Goal: Task Accomplishment & Management: Manage account settings

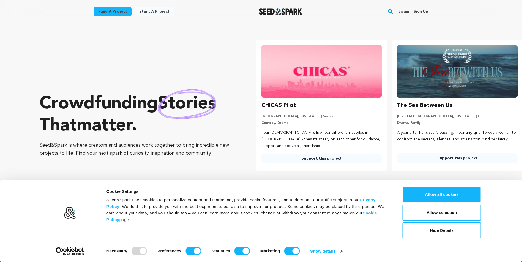
click at [403, 11] on link "Login" at bounding box center [403, 11] width 11 height 9
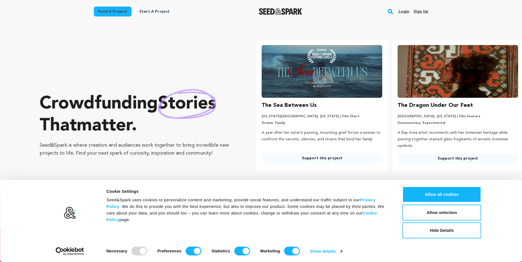
scroll to position [0, 140]
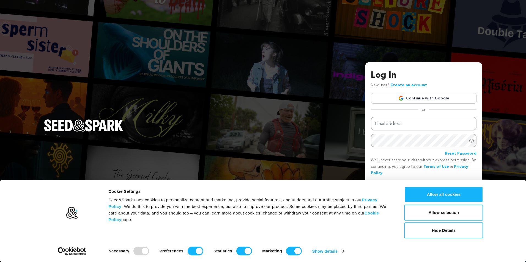
drag, startPoint x: 404, startPoint y: 112, endPoint x: 406, endPoint y: 121, distance: 8.7
click at [404, 113] on div "Log In New user? Create an account Continue with Google or Email address Passwo…" at bounding box center [424, 130] width 106 height 122
click at [406, 121] on input "Email address" at bounding box center [424, 124] width 106 height 14
type input "funmiproductions@yahoo.ca"
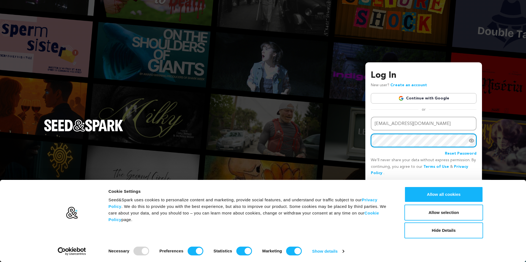
click at [457, 181] on button "Login" at bounding box center [467, 186] width 20 height 10
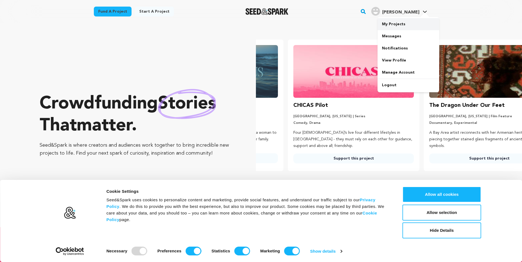
click at [405, 29] on link "My Projects" at bounding box center [408, 24] width 62 height 12
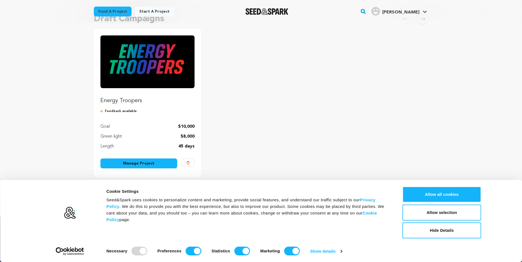
scroll to position [110, 0]
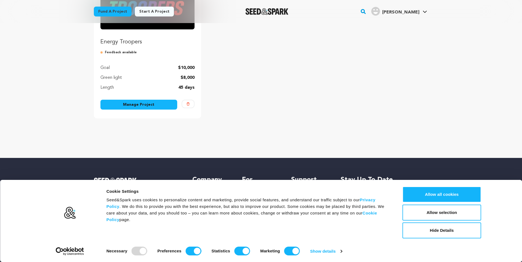
click at [136, 101] on link "Manage Project" at bounding box center [138, 105] width 77 height 10
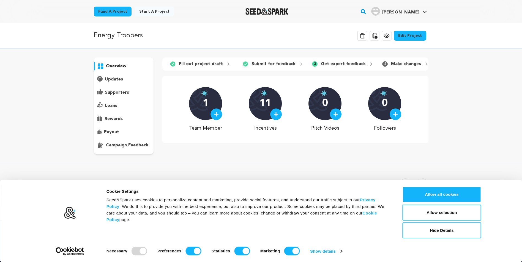
click at [415, 36] on link "Edit Project" at bounding box center [409, 36] width 32 height 10
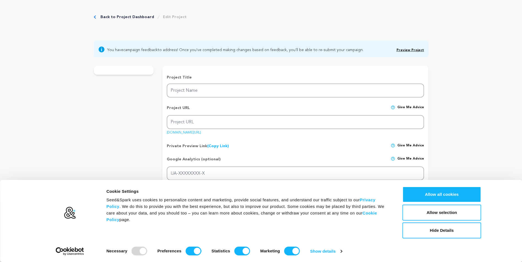
type input "Energy Troopers"
type input "energy-troopers"
type input "Anime Superheroes. Dark magic. Martial arts. Color-coded suits. What else do yo…"
type textarea ""The Energy Troopers, a team of young adult superheroes must come together to d…"
type textarea "A love letter to the Saturday mornings of my childhood. This short blends nosta…"
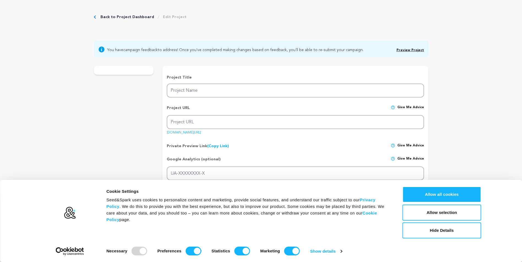
radio input "true"
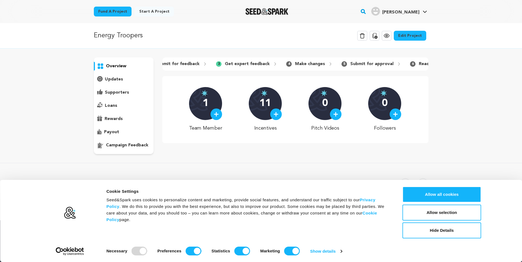
scroll to position [0, 126]
click at [420, 33] on link "Edit Project" at bounding box center [409, 36] width 32 height 10
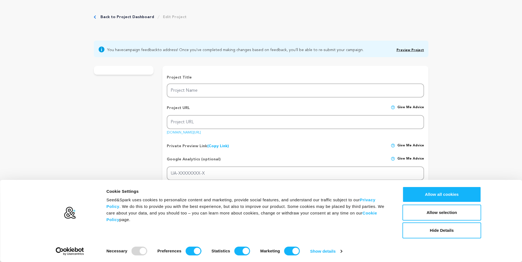
type input "Energy Troopers"
type input "energy-troopers"
type input "Anime Superheroes. Dark magic. Martial arts. Color-coded suits. What else do yo…"
type textarea ""The Energy Troopers, a team of young adult superheroes must come together to d…"
type textarea "A love letter to the [DATE] mornings of my childhood. This short blends nostalg…"
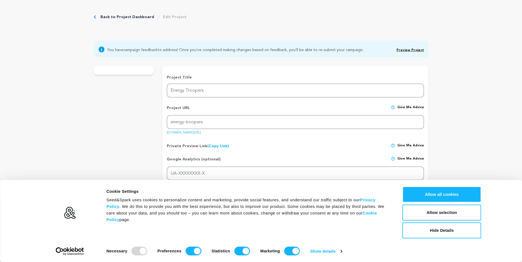
radio input "true"
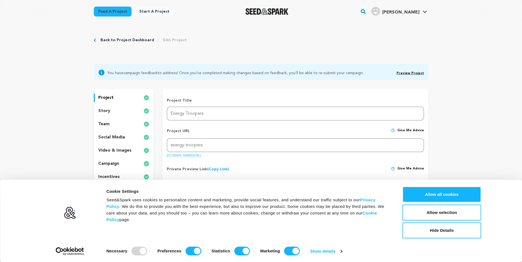
click at [104, 109] on p "story" at bounding box center [104, 111] width 12 height 7
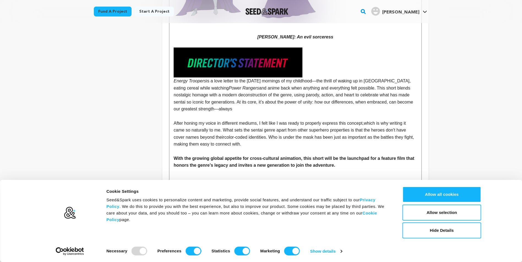
scroll to position [852, 0]
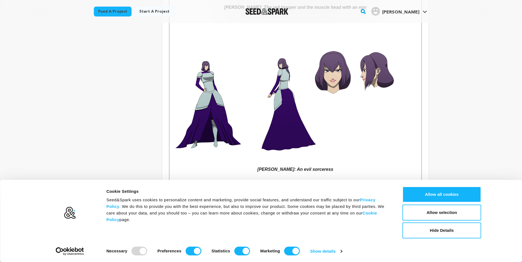
click at [345, 167] on p "[PERSON_NAME]: An evil sorceress" at bounding box center [294, 92] width 243 height 162
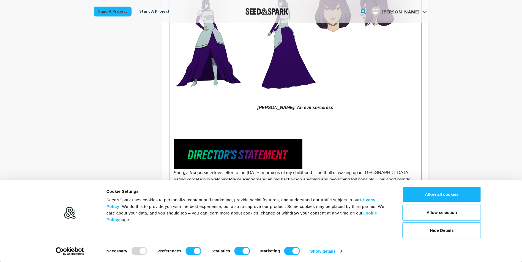
scroll to position [907, 0]
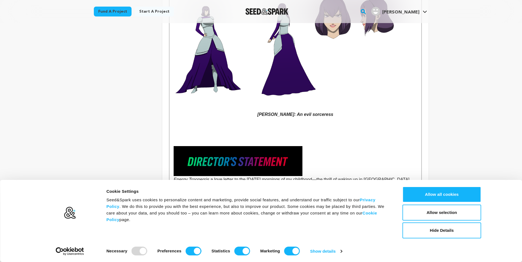
click at [192, 131] on p at bounding box center [294, 128] width 243 height 7
click at [171, 133] on div "WHAT IS ENERGY TROOPERS? A sci-fi anime-inspired amalgamation of various sentai…" at bounding box center [294, 142] width 251 height 1804
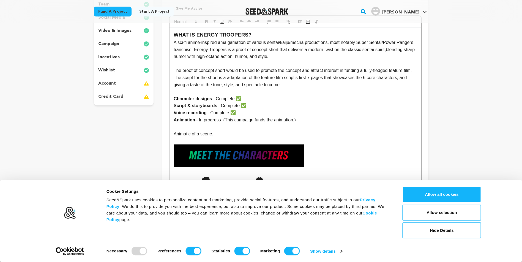
scroll to position [110, 0]
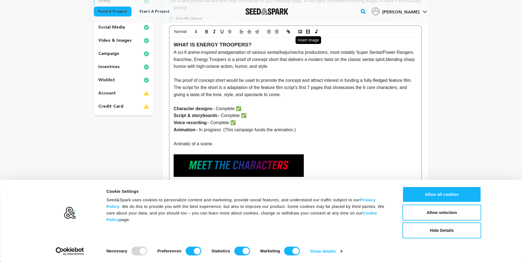
click at [297, 33] on button "button" at bounding box center [300, 31] width 8 height 7
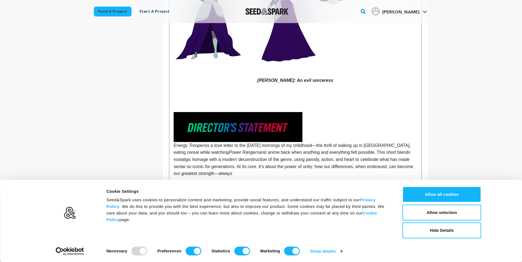
scroll to position [939, 0]
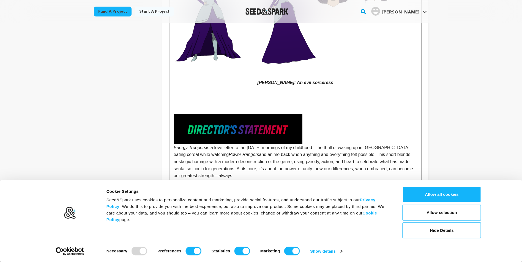
click at [259, 91] on p at bounding box center [294, 89] width 243 height 7
click at [184, 113] on p at bounding box center [294, 110] width 243 height 7
click at [289, 93] on p at bounding box center [294, 96] width 243 height 7
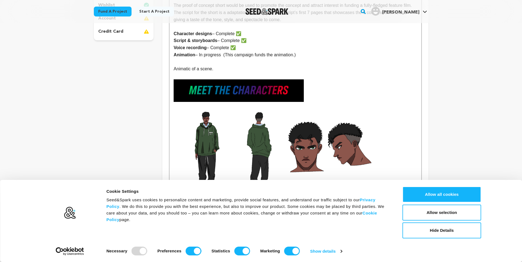
scroll to position [32, 0]
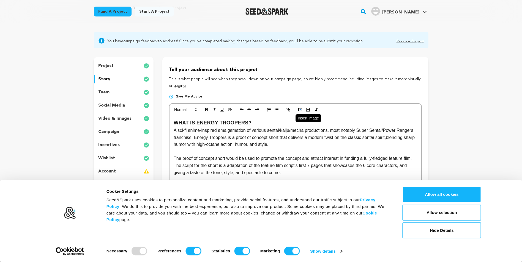
click at [299, 109] on icon "button" at bounding box center [299, 109] width 5 height 5
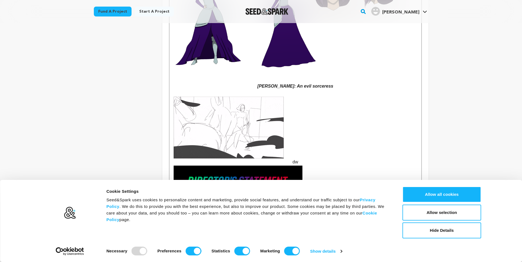
scroll to position [932, 0]
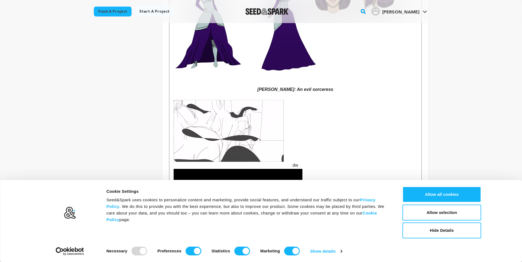
click at [205, 167] on p "dw" at bounding box center [294, 134] width 243 height 69
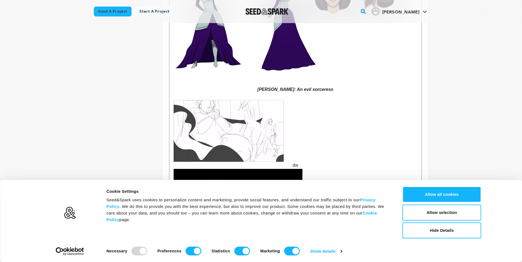
click at [208, 163] on p "dw" at bounding box center [294, 134] width 243 height 69
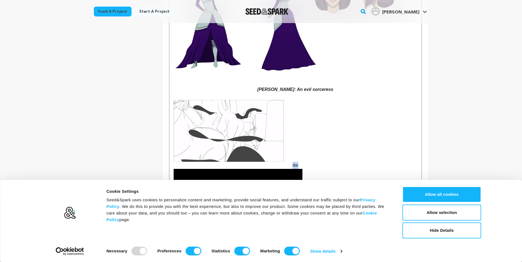
drag, startPoint x: 303, startPoint y: 164, endPoint x: 288, endPoint y: 165, distance: 14.6
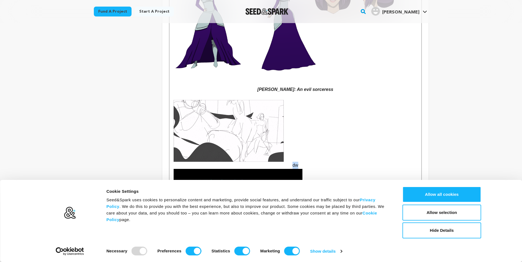
click at [288, 165] on p "dw" at bounding box center [294, 134] width 243 height 69
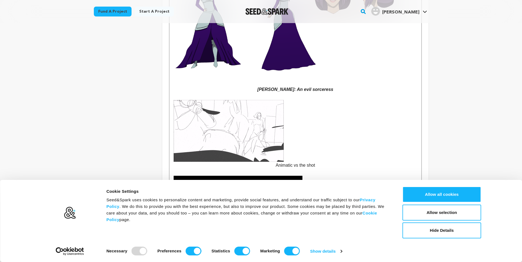
click at [323, 140] on p "Animatic vs the shot" at bounding box center [294, 134] width 243 height 69
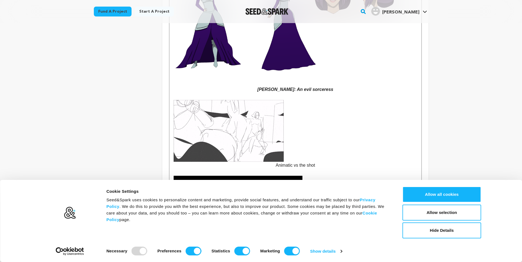
click at [294, 149] on p "Animatic vs the shot" at bounding box center [294, 134] width 243 height 69
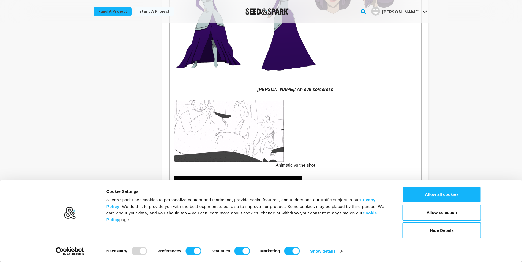
click at [289, 157] on p "Animatic vs the shot" at bounding box center [294, 134] width 243 height 69
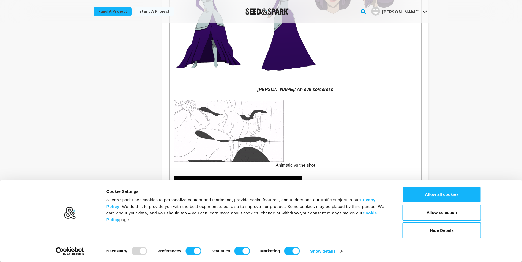
click at [291, 157] on p "Animatic vs the shot" at bounding box center [294, 134] width 243 height 69
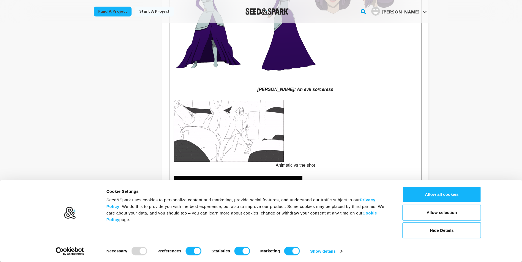
click at [284, 90] on em "[PERSON_NAME]: An evil sorceress" at bounding box center [295, 89] width 76 height 5
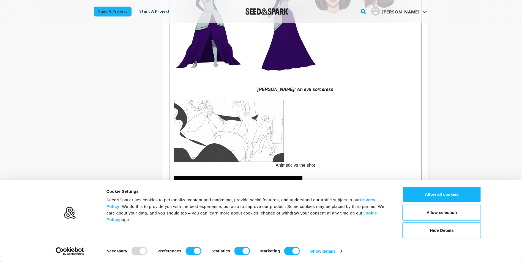
click at [290, 115] on p "Animatic vs the shot" at bounding box center [294, 134] width 243 height 69
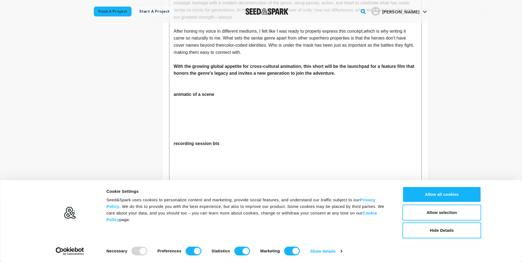
scroll to position [1152, 0]
drag, startPoint x: 219, startPoint y: 98, endPoint x: 168, endPoint y: 95, distance: 51.5
click at [180, 101] on p at bounding box center [294, 102] width 243 height 7
click at [180, 100] on p at bounding box center [294, 102] width 243 height 7
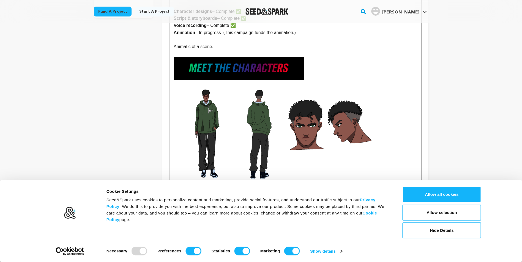
scroll to position [53, 0]
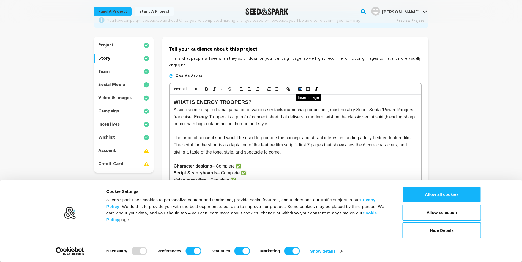
click at [300, 90] on polyline "button" at bounding box center [300, 89] width 2 height 1
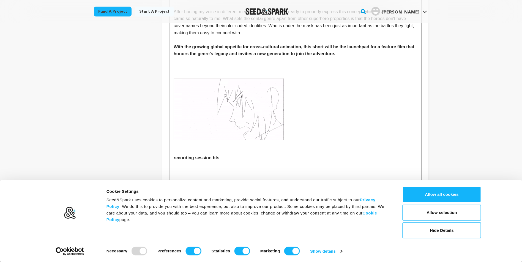
scroll to position [1206, 0]
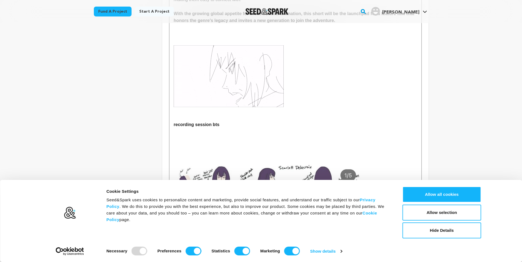
click at [214, 114] on p at bounding box center [294, 110] width 243 height 7
drag, startPoint x: 238, startPoint y: 129, endPoint x: 192, endPoint y: 129, distance: 45.9
click at [192, 129] on p at bounding box center [294, 131] width 243 height 7
drag, startPoint x: 241, startPoint y: 110, endPoint x: 134, endPoint y: 113, distance: 106.7
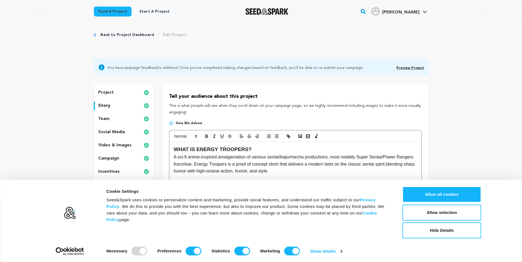
scroll to position [0, 0]
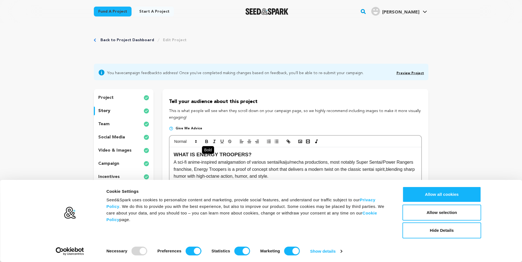
click at [208, 143] on icon "button" at bounding box center [206, 141] width 5 height 5
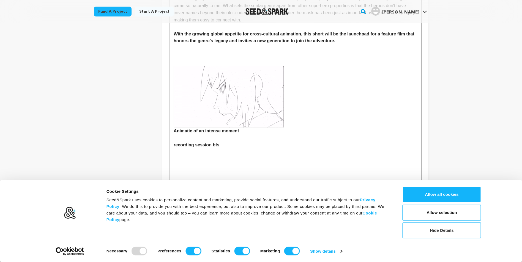
click at [451, 235] on button "Hide Details" at bounding box center [441, 231] width 79 height 16
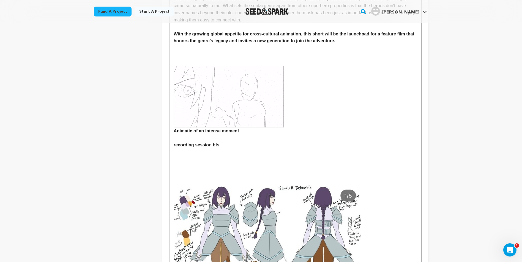
click at [325, 127] on p at bounding box center [294, 97] width 243 height 62
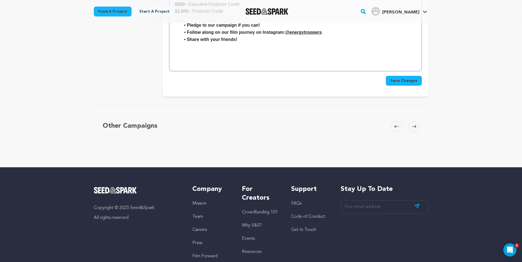
scroll to position [1956, 0]
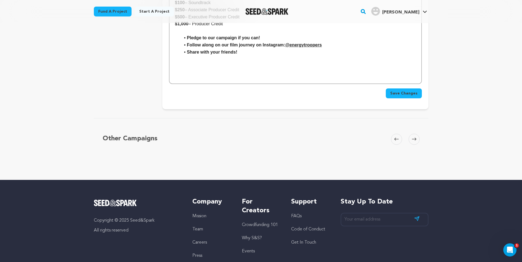
click at [406, 91] on span "Save Changes" at bounding box center [403, 93] width 27 height 5
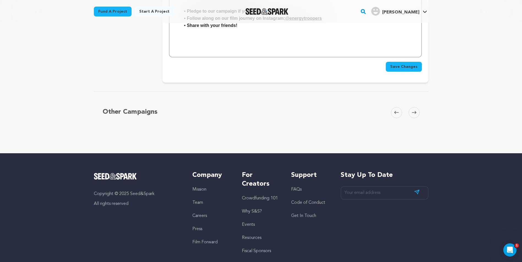
scroll to position [1907, 0]
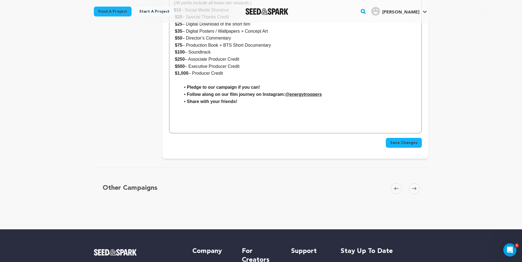
click at [406, 140] on span "Save Changes" at bounding box center [403, 142] width 27 height 5
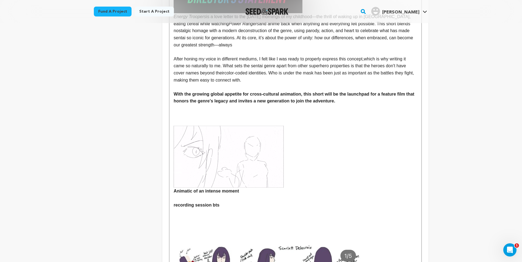
scroll to position [1127, 0]
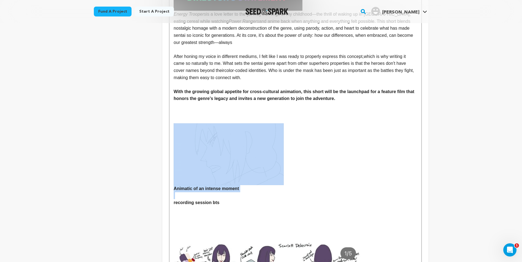
drag, startPoint x: 292, startPoint y: 192, endPoint x: 196, endPoint y: 179, distance: 96.3
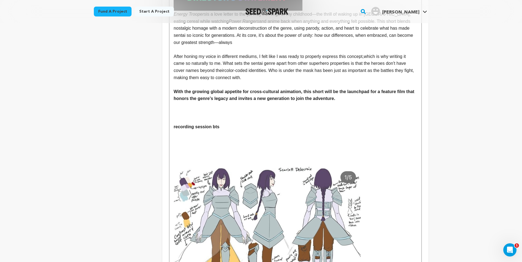
click at [228, 109] on p at bounding box center [294, 112] width 243 height 7
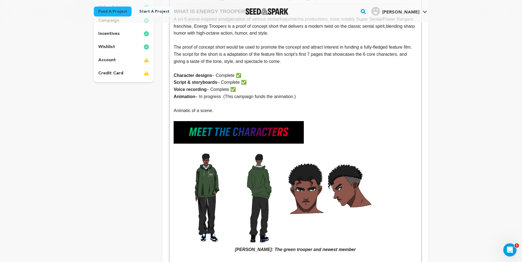
scroll to position [156, 0]
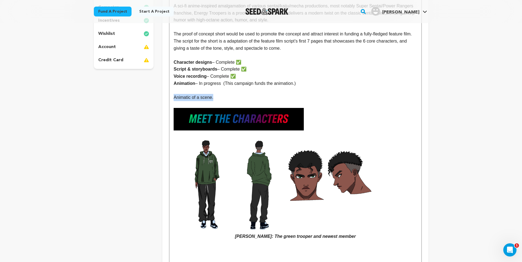
drag, startPoint x: 225, startPoint y: 98, endPoint x: 167, endPoint y: 96, distance: 57.8
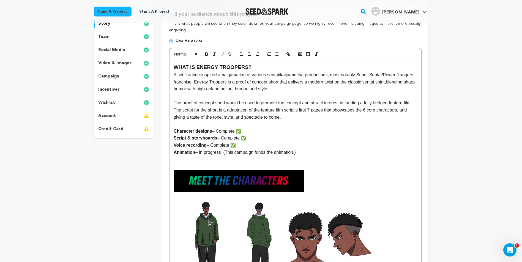
scroll to position [90, 0]
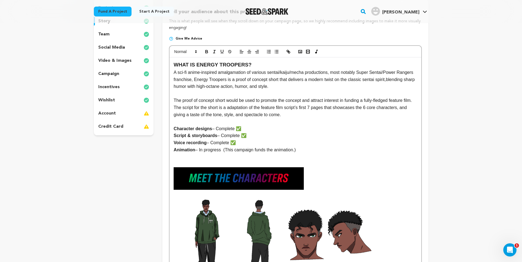
click at [286, 115] on p "The proof of concept short would be used to promote the concept and attract int…" at bounding box center [294, 107] width 243 height 21
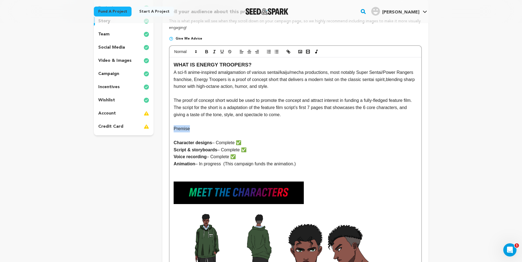
drag, startPoint x: 197, startPoint y: 128, endPoint x: 133, endPoint y: 128, distance: 63.5
copy p "Premise"
click at [191, 132] on p "Premise" at bounding box center [294, 128] width 243 height 7
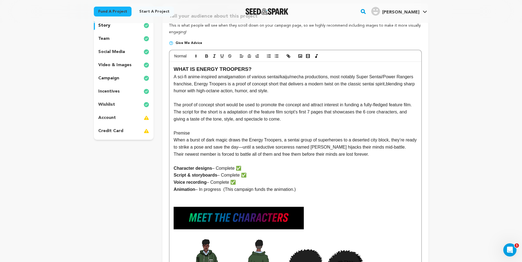
scroll to position [106, 0]
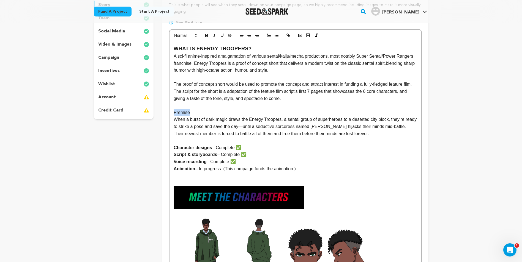
drag, startPoint x: 192, startPoint y: 112, endPoint x: 161, endPoint y: 112, distance: 31.1
click at [206, 34] on icon "button" at bounding box center [206, 34] width 2 height 1
click at [242, 128] on p "When a burst of dark magic draws the Energy Troopers, a sentai group of superhe…" at bounding box center [294, 126] width 243 height 21
click at [238, 118] on p "When a burst of dark magic draws the Energy Troopers, a sentai group of superhe…" at bounding box center [294, 126] width 243 height 21
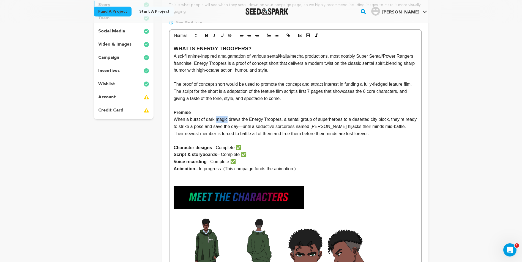
drag, startPoint x: 227, startPoint y: 121, endPoint x: 216, endPoint y: 121, distance: 10.7
click at [216, 121] on p "When a burst of dark magic draws the Energy Troopers, a sentai group of superhe…" at bounding box center [294, 126] width 243 height 21
click at [399, 123] on p "When a burst of dark magic draws the Energy Troopers, a sentai group of superhe…" at bounding box center [294, 126] width 243 height 21
drag, startPoint x: 369, startPoint y: 133, endPoint x: 171, endPoint y: 115, distance: 198.8
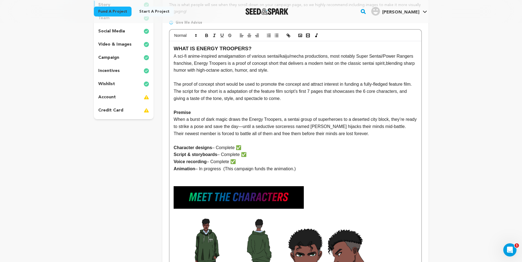
copy div "Premise When a burst of dark magic draws the Energy Troopers, a sentai group of…"
click at [342, 128] on p "When a burst of dark magic draws the Energy Troopers, a sentai group of superhe…" at bounding box center [294, 126] width 243 height 21
drag, startPoint x: 388, startPoint y: 120, endPoint x: 238, endPoint y: 125, distance: 149.6
click at [238, 125] on p "When a burst of dark magic draws the Energy Troopers, a sentai group of superhe…" at bounding box center [294, 126] width 243 height 21
click at [272, 124] on p "When a burst of dark magic draws the Energy Troopers, a sentai group of superhe…" at bounding box center [294, 126] width 243 height 21
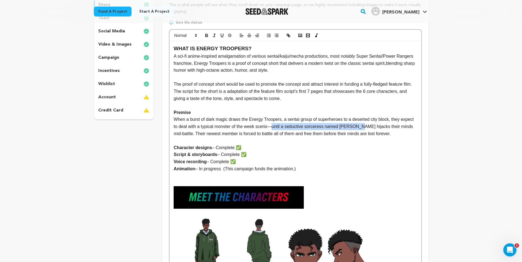
drag, startPoint x: 266, startPoint y: 127, endPoint x: 349, endPoint y: 129, distance: 83.1
click at [349, 129] on p "When a burst of dark magic draws the Energy Troopers, a sentai group of superhe…" at bounding box center [294, 126] width 243 height 21
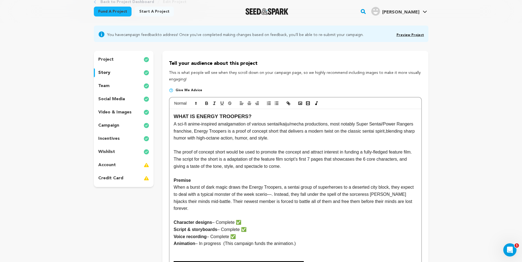
scroll to position [79, 0]
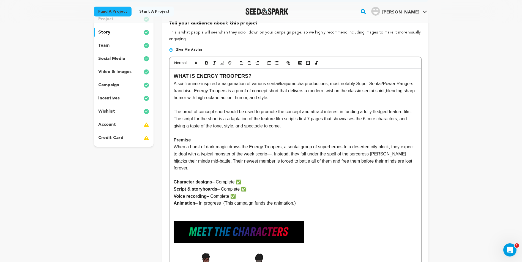
click at [260, 155] on p "When a burst of dark magic draws the Energy Troopers, a sentai group of superhe…" at bounding box center [294, 158] width 243 height 28
drag, startPoint x: 260, startPoint y: 155, endPoint x: 368, endPoint y: 153, distance: 108.4
click at [368, 153] on p "When a burst of dark magic draws the Energy Troopers, a sentai group of superhe…" at bounding box center [294, 158] width 243 height 28
drag, startPoint x: 381, startPoint y: 155, endPoint x: 367, endPoint y: 155, distance: 14.3
click at [367, 155] on p "When a burst of dark magic draws the Energy Troopers, a sentai group of superhe…" at bounding box center [294, 158] width 243 height 28
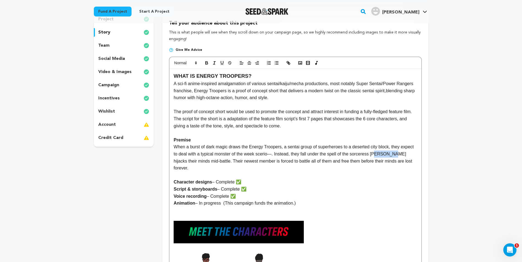
click at [367, 155] on p "When a burst of dark magic draws the Energy Troopers, a sentai group of superhe…" at bounding box center [294, 158] width 243 height 28
drag, startPoint x: 396, startPoint y: 154, endPoint x: 380, endPoint y: 155, distance: 16.5
click at [380, 155] on p "When a burst of dark magic draws the Energy Troopers, a sentai group of superhe…" at bounding box center [294, 158] width 243 height 28
drag, startPoint x: 343, startPoint y: 154, endPoint x: 352, endPoint y: 152, distance: 8.7
click at [343, 154] on p "When a burst of dark magic draws the Energy Troopers, a sentai group of superhe…" at bounding box center [294, 158] width 243 height 28
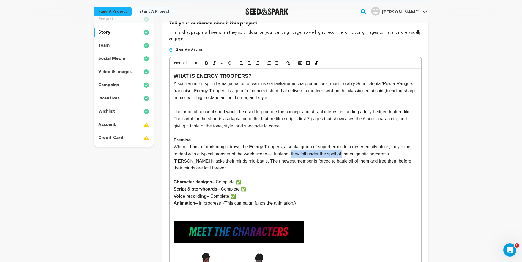
drag, startPoint x: 336, startPoint y: 155, endPoint x: 285, endPoint y: 153, distance: 51.4
click at [285, 153] on p "When a burst of dark magic draws the Energy Troopers, a sentai group of superhe…" at bounding box center [294, 158] width 243 height 28
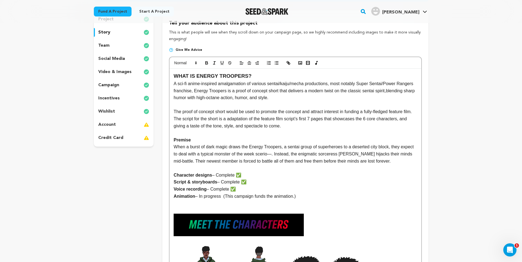
click at [262, 155] on p "When a burst of dark magic draws the Energy Troopers, a sentai group of superhe…" at bounding box center [294, 154] width 243 height 21
click at [257, 156] on p "When a burst of dark magic draws the Energy Troopers, a sentai group of superhe…" at bounding box center [294, 154] width 243 height 21
click at [304, 179] on p "Script & storyboards – Complete ✅" at bounding box center [294, 182] width 243 height 7
drag, startPoint x: 268, startPoint y: 150, endPoint x: 275, endPoint y: 155, distance: 9.2
click at [269, 151] on p "When a burst of dark magic draws the Energy Troopers, a sentai group of superhe…" at bounding box center [294, 154] width 243 height 21
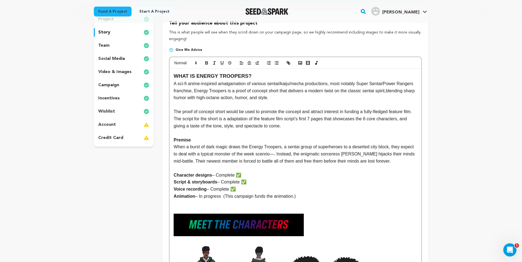
click at [276, 156] on p "When a burst of dark magic draws the Energy Troopers, a sentai group of superhe…" at bounding box center [294, 154] width 243 height 21
click at [271, 155] on p "When a burst of dark magic draws the Energy Troopers, a sentai group of superhe…" at bounding box center [294, 154] width 243 height 21
click at [258, 152] on p "When a burst of dark magic draws the Energy Troopers, a sentai group of superhe…" at bounding box center [294, 154] width 243 height 21
click at [335, 151] on p "When a burst of dark magic draws the Energy Troopers, a sentai group of superhe…" at bounding box center [294, 154] width 243 height 21
drag, startPoint x: 241, startPoint y: 148, endPoint x: 229, endPoint y: 148, distance: 11.9
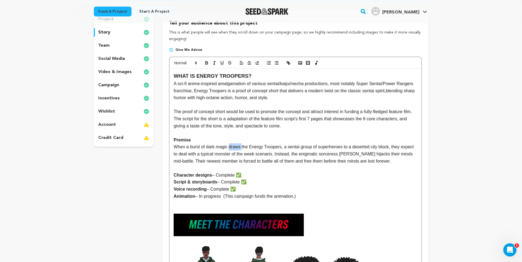
click at [229, 148] on p "When a burst of dark magic draws the Energy Troopers, a sentai group of superhe…" at bounding box center [294, 154] width 243 height 21
drag, startPoint x: 404, startPoint y: 155, endPoint x: 415, endPoint y: 155, distance: 10.7
click at [415, 155] on p "When a burst of dark magic leads the Energy Troopers, a sentai group of superhe…" at bounding box center [294, 154] width 243 height 21
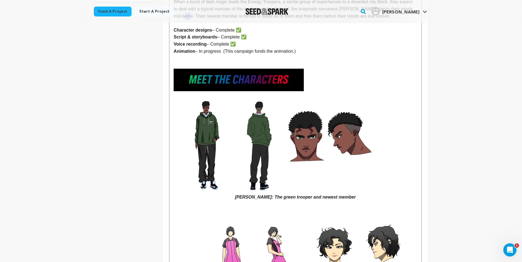
scroll to position [244, 0]
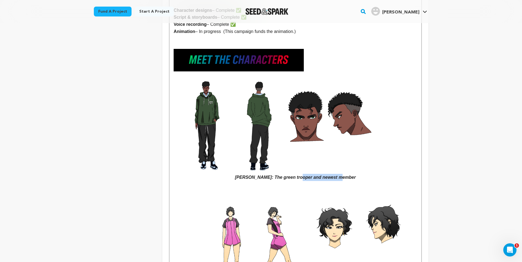
drag, startPoint x: 341, startPoint y: 178, endPoint x: 304, endPoint y: 178, distance: 37.1
click at [304, 178] on p "Terrence: The green trooper and newest member" at bounding box center [294, 126] width 243 height 110
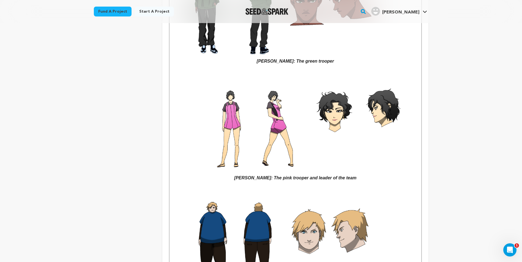
scroll to position [326, 0]
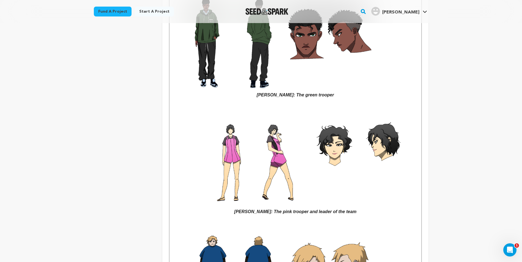
click at [294, 95] on em "Terrence: The green trooper" at bounding box center [294, 43] width 243 height 108
click at [352, 95] on p "Terrence: The unrealiable green trooper" at bounding box center [294, 44] width 243 height 110
drag, startPoint x: 296, startPoint y: 99, endPoint x: 297, endPoint y: 97, distance: 3.0
click at [296, 99] on p at bounding box center [294, 102] width 243 height 7
click at [297, 96] on em "Terrence: The unrealiable green trooper" at bounding box center [294, 43] width 243 height 108
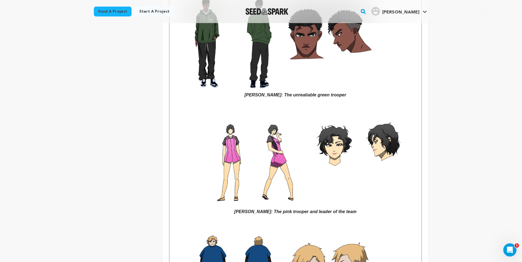
click at [293, 96] on em "Terrence: The unrealiable green trooper" at bounding box center [294, 43] width 243 height 108
click at [338, 98] on p "[PERSON_NAME]: The unreliable green trooper" at bounding box center [294, 44] width 243 height 110
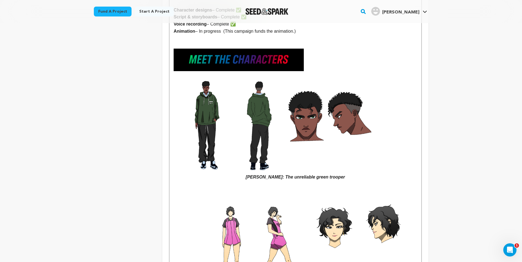
scroll to position [134, 0]
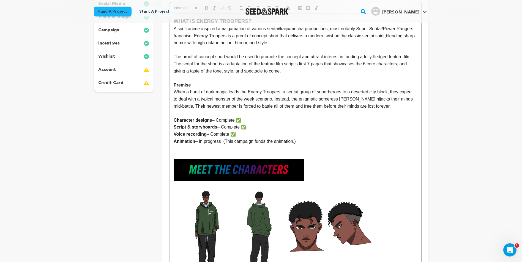
click at [378, 97] on p "When a burst of dark magic leads the Energy Troopers, a sentai group of superhe…" at bounding box center [294, 99] width 243 height 21
click at [393, 105] on p "When a burst of dark magic leads the Energy Troopers, a sentai group of superhe…" at bounding box center [294, 99] width 243 height 21
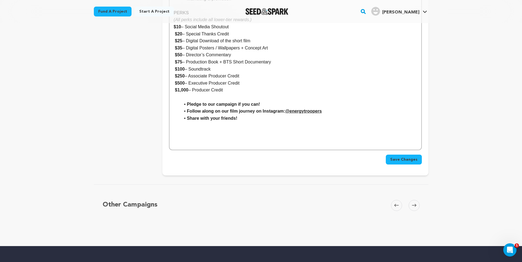
scroll to position [1859, 0]
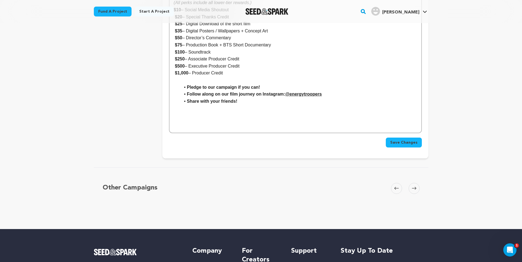
click at [420, 138] on button "Save Changes" at bounding box center [403, 143] width 36 height 10
click at [414, 138] on button "Save Changes" at bounding box center [403, 143] width 36 height 10
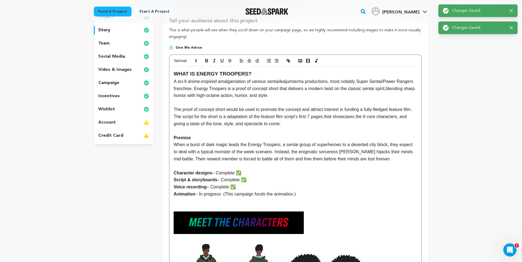
scroll to position [82, 0]
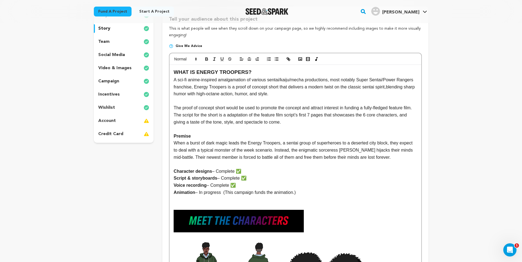
drag, startPoint x: 401, startPoint y: 158, endPoint x: 174, endPoint y: 141, distance: 227.1
click at [174, 141] on p "When a burst of dark magic leads the Energy Troopers, a sentai group of superhe…" at bounding box center [294, 150] width 243 height 21
copy p "When a burst of dark magic leads the Energy Troopers, a sentai group of superhe…"
click at [332, 156] on p "When a burst of dark magic leads the Energy Troopers, a sentai group of superhe…" at bounding box center [294, 150] width 243 height 21
drag, startPoint x: 390, startPoint y: 157, endPoint x: 174, endPoint y: 138, distance: 216.9
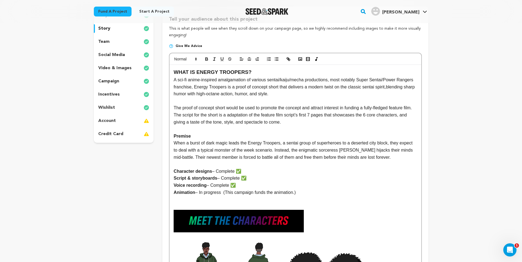
copy div "Premise When a burst of dark magic leads the Energy Troopers, a sentai group of…"
click at [253, 141] on p "When a burst of dark magic leads the Energy Troopers, a sentai group of superhe…" at bounding box center [294, 150] width 243 height 21
drag, startPoint x: 199, startPoint y: 157, endPoint x: 186, endPoint y: 159, distance: 12.7
click at [186, 159] on p "When a burst of dark magic leads the Energy Troopers, a sentai group of superhe…" at bounding box center [294, 150] width 243 height 21
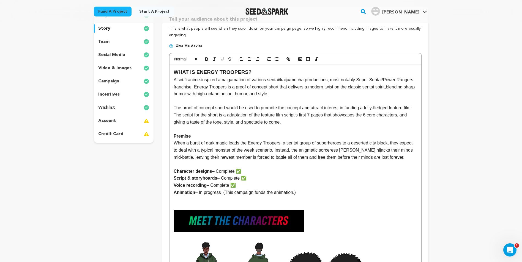
click at [248, 157] on p "When a burst of dark magic leads the Energy Troopers, a sentai group of superhe…" at bounding box center [294, 150] width 243 height 21
drag, startPoint x: 275, startPoint y: 158, endPoint x: 264, endPoint y: 159, distance: 11.7
click at [264, 159] on p "When a burst of dark magic leads the Energy Troopers, a sentai group of superhe…" at bounding box center [294, 150] width 243 height 21
drag, startPoint x: 394, startPoint y: 158, endPoint x: 171, endPoint y: 136, distance: 223.8
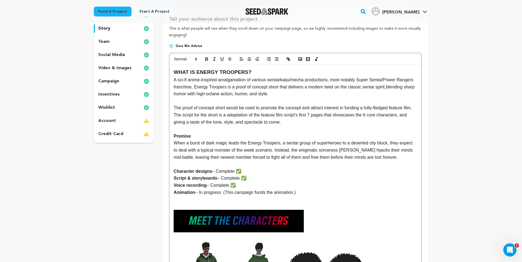
copy div "Premise When a burst of dark magic leads the Energy Troopers, a sentai group of…"
click at [312, 160] on p "When a burst of dark magic leads the Energy Troopers, a sentai group of superhe…" at bounding box center [294, 150] width 243 height 21
drag, startPoint x: 332, startPoint y: 182, endPoint x: 336, endPoint y: 182, distance: 4.4
click at [332, 182] on p "Voice recording – Complete ✅" at bounding box center [294, 185] width 243 height 7
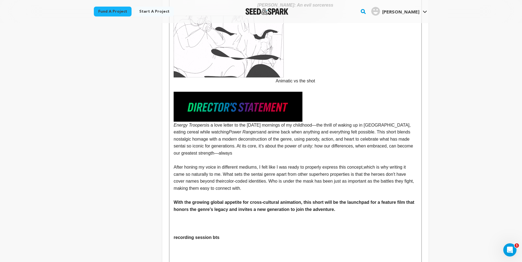
scroll to position [880, 0]
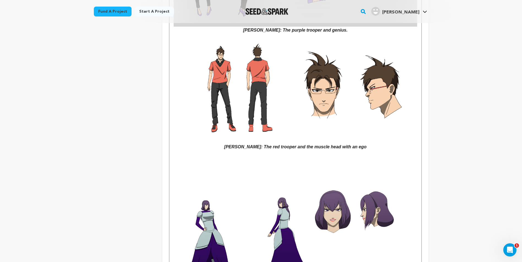
scroll to position [742, 0]
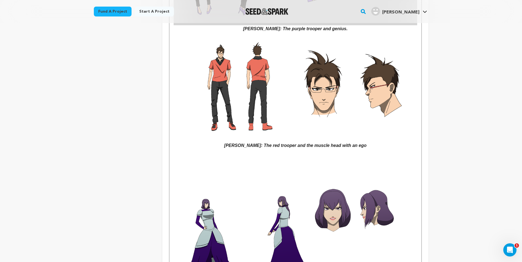
click at [302, 148] on em "[PERSON_NAME]: The red trooper and the muscle head with an ego" at bounding box center [294, 93] width 243 height 108
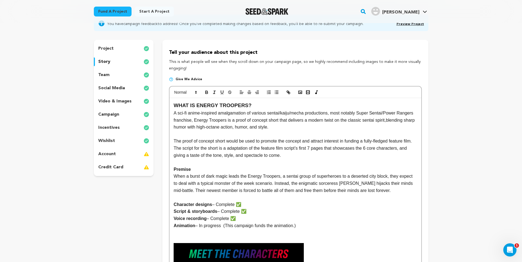
scroll to position [47, 0]
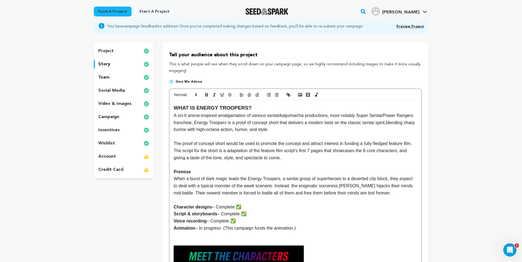
click at [110, 56] on div "project story team social media video & images campaign incentives wishlist acc…" at bounding box center [124, 110] width 60 height 136
click at [109, 50] on p "project" at bounding box center [105, 51] width 15 height 7
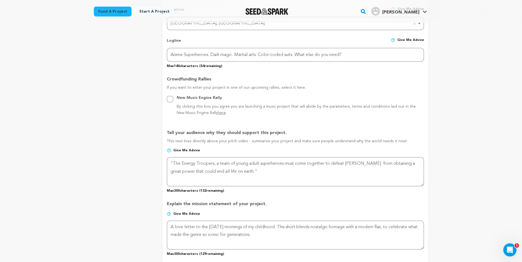
scroll to position [322, 0]
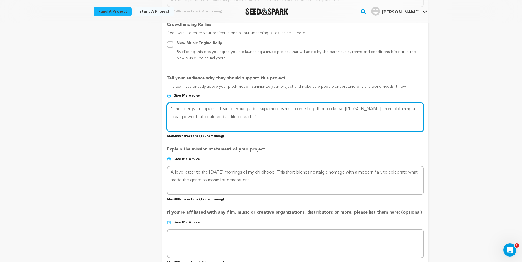
click at [276, 118] on textarea at bounding box center [295, 117] width 257 height 29
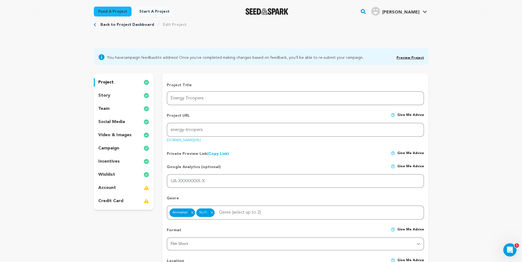
scroll to position [0, 0]
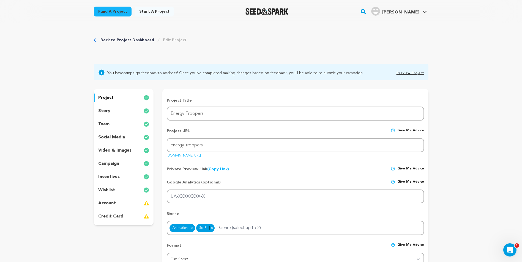
click at [106, 110] on p "story" at bounding box center [104, 111] width 12 height 7
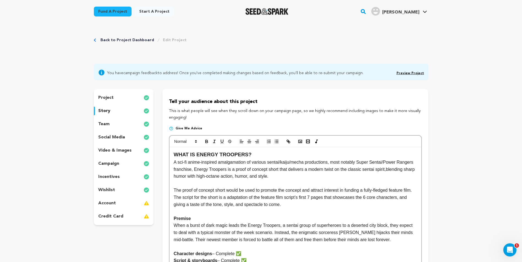
click at [110, 122] on div "team" at bounding box center [124, 124] width 60 height 9
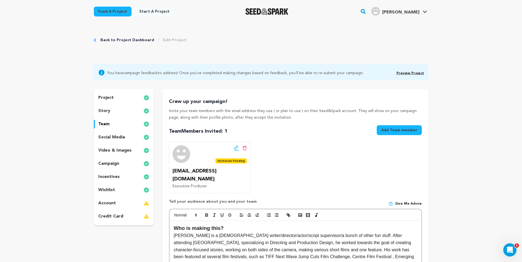
click at [112, 133] on div "social media" at bounding box center [124, 137] width 60 height 9
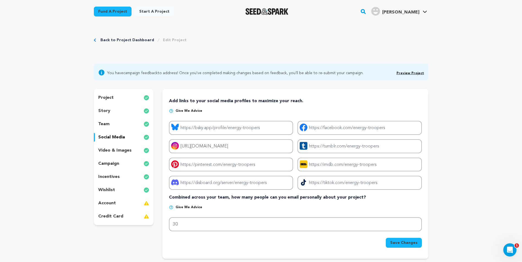
click at [105, 152] on p "video & images" at bounding box center [114, 150] width 33 height 7
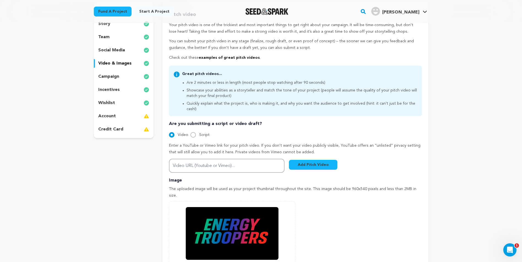
scroll to position [82, 0]
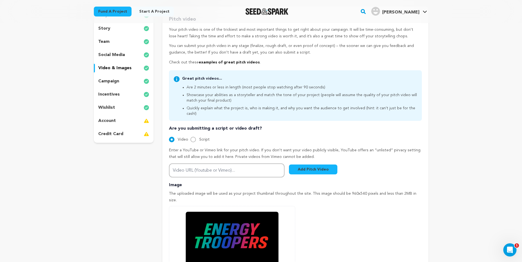
click at [111, 84] on p "campaign" at bounding box center [108, 81] width 21 height 7
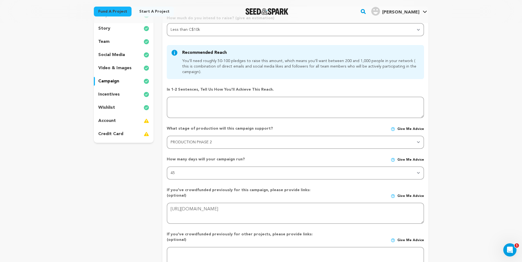
click at [111, 96] on p "incentives" at bounding box center [108, 94] width 21 height 7
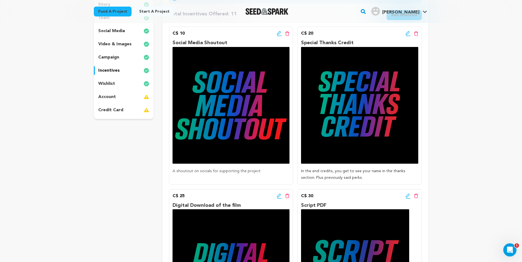
scroll to position [99, 0]
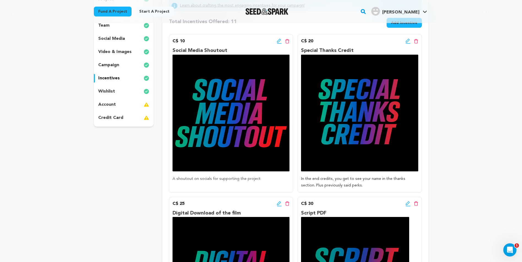
click at [108, 90] on p "wishlist" at bounding box center [106, 91] width 17 height 7
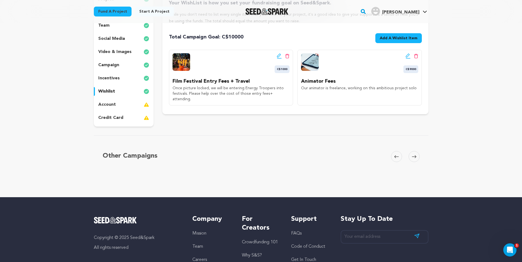
click at [120, 42] on div "social media" at bounding box center [124, 38] width 60 height 9
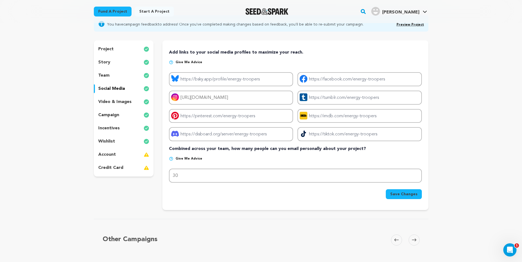
scroll to position [44, 0]
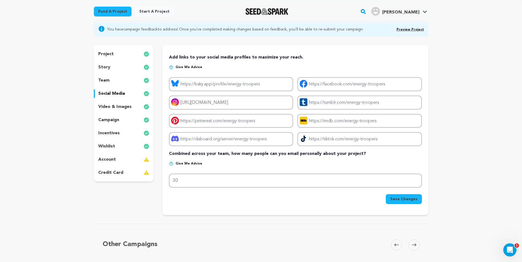
click at [103, 68] on p "story" at bounding box center [104, 67] width 12 height 7
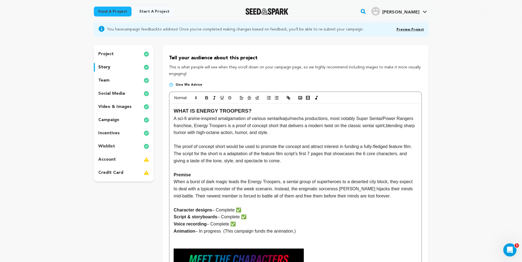
click at [104, 81] on p "team" at bounding box center [103, 80] width 11 height 7
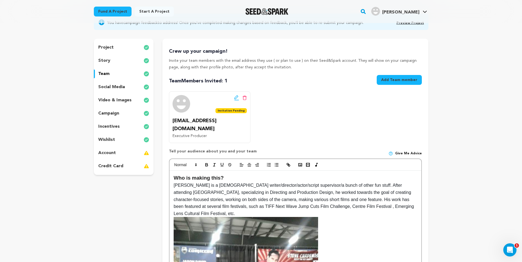
scroll to position [44, 0]
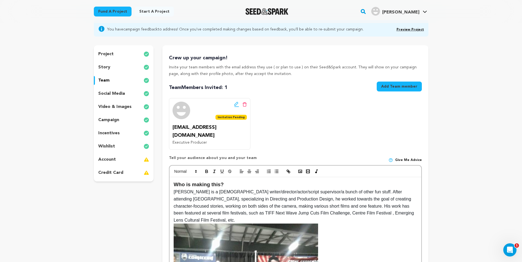
click at [107, 51] on p "project" at bounding box center [105, 54] width 15 height 7
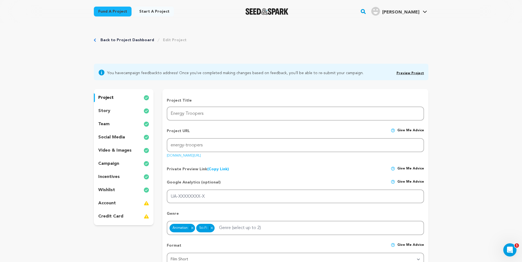
click at [105, 110] on p "story" at bounding box center [104, 111] width 12 height 7
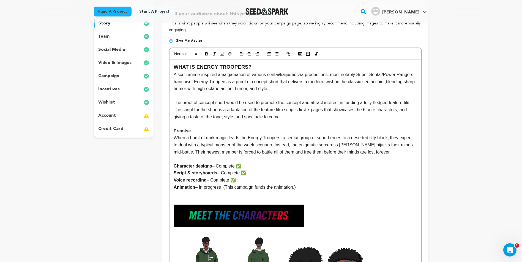
scroll to position [85, 0]
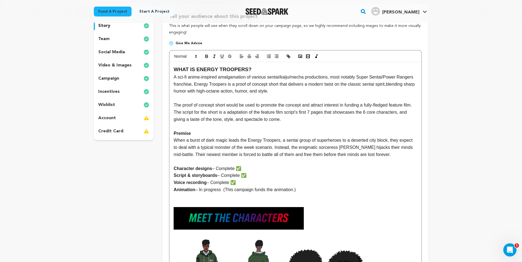
click at [297, 118] on p "The proof of concept short would be used to promote the concept and attract int…" at bounding box center [294, 112] width 243 height 21
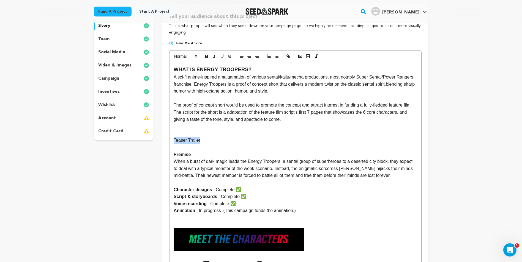
drag, startPoint x: 201, startPoint y: 140, endPoint x: 171, endPoint y: 140, distance: 30.0
click at [207, 57] on icon "button" at bounding box center [206, 56] width 2 height 1
click at [222, 132] on p at bounding box center [294, 133] width 243 height 7
click at [173, 136] on p at bounding box center [294, 133] width 243 height 7
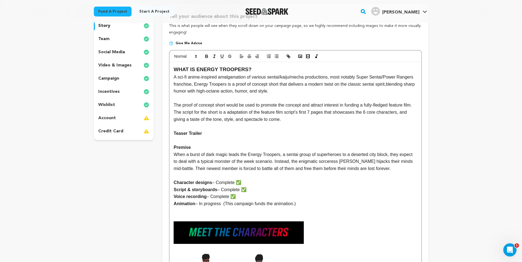
click at [216, 134] on p "Teaser Trailer" at bounding box center [294, 133] width 243 height 7
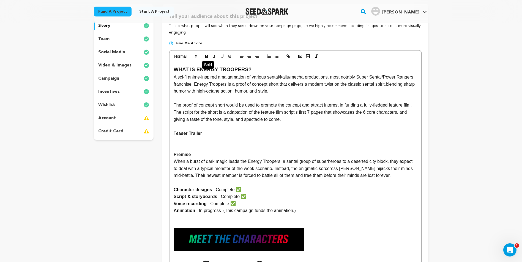
click at [206, 58] on icon "button" at bounding box center [206, 56] width 2 height 1
click at [206, 56] on icon "button" at bounding box center [206, 56] width 5 height 5
click at [181, 141] on p "dw dw" at bounding box center [294, 140] width 243 height 7
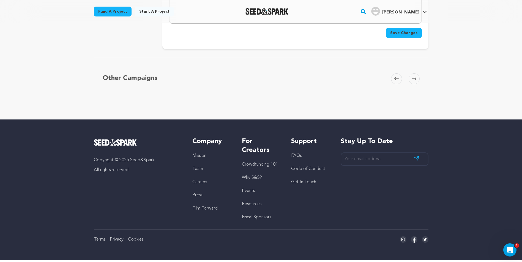
scroll to position [1821, 0]
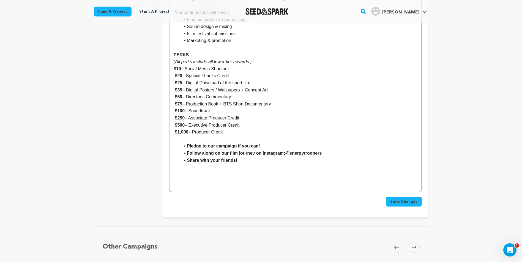
click at [398, 199] on span "Save Changes" at bounding box center [403, 201] width 27 height 5
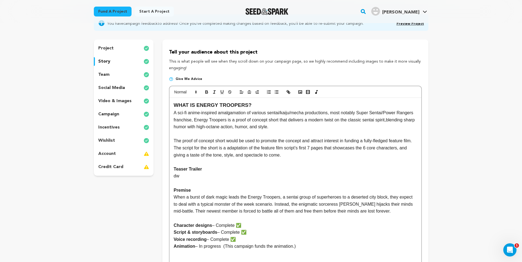
scroll to position [25, 0]
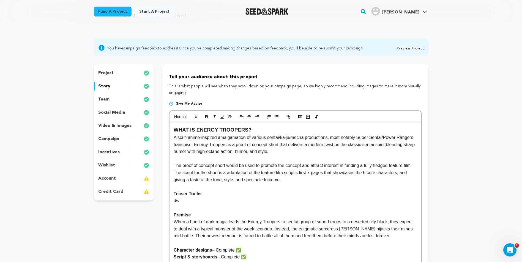
click at [106, 101] on p "team" at bounding box center [103, 99] width 11 height 7
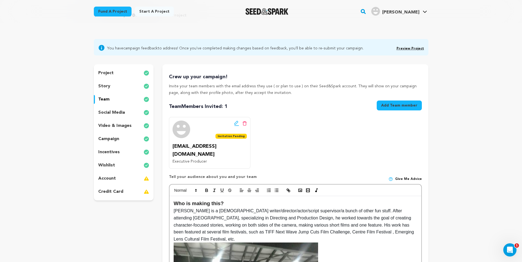
click at [110, 111] on p "social media" at bounding box center [111, 112] width 27 height 7
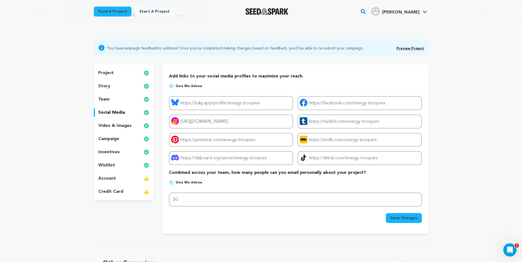
click at [112, 122] on div "video & images" at bounding box center [124, 126] width 60 height 9
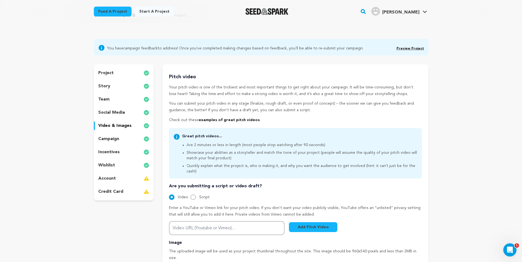
click at [117, 143] on div "campaign" at bounding box center [124, 139] width 60 height 9
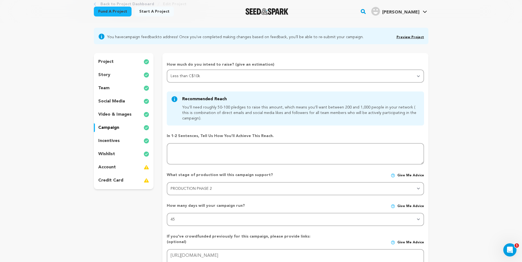
scroll to position [25, 0]
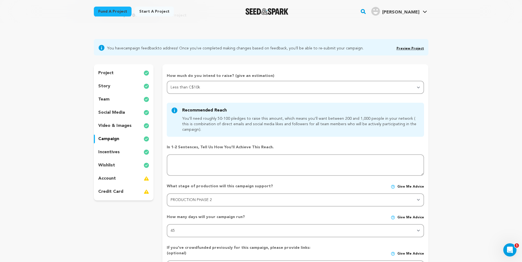
click at [117, 147] on div "project story team social media video & images campaign incentives wishlist acc…" at bounding box center [124, 132] width 60 height 136
click at [114, 150] on p "incentives" at bounding box center [108, 152] width 21 height 7
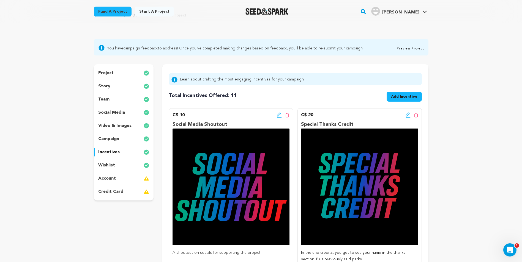
click at [114, 161] on div "project story team social media video & images campaign incentives wishlist acc…" at bounding box center [124, 132] width 60 height 136
click at [113, 163] on p "wishlist" at bounding box center [106, 165] width 17 height 7
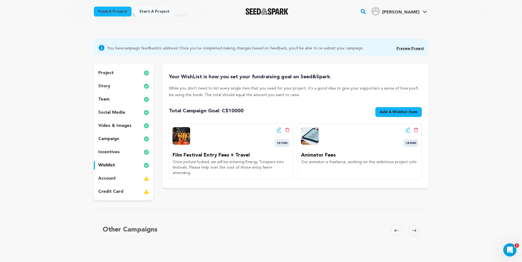
click at [114, 179] on p "account" at bounding box center [107, 178] width 18 height 7
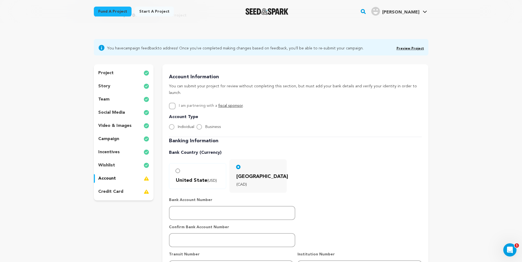
click at [117, 191] on p "credit card" at bounding box center [110, 192] width 25 height 7
